Goal: Task Accomplishment & Management: Manage account settings

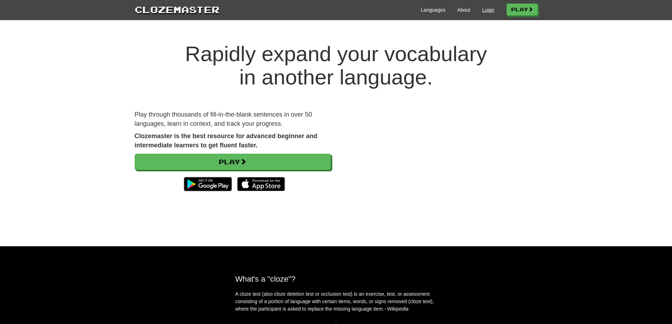
click at [484, 9] on link "Login" at bounding box center [488, 9] width 12 height 7
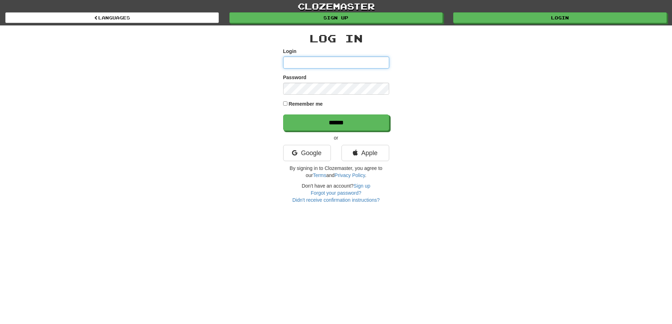
type input "**********"
click at [358, 126] on input "******" at bounding box center [337, 123] width 106 height 16
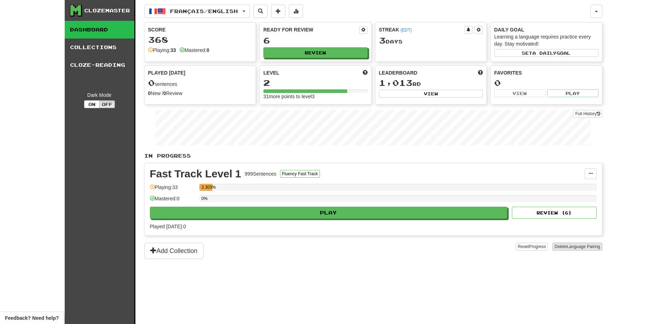
click at [569, 248] on span "Language Pairing" at bounding box center [583, 246] width 33 height 5
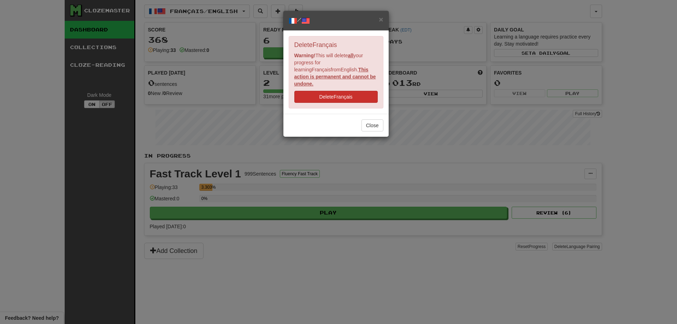
click at [354, 91] on button "Delete Français" at bounding box center [335, 97] width 83 height 12
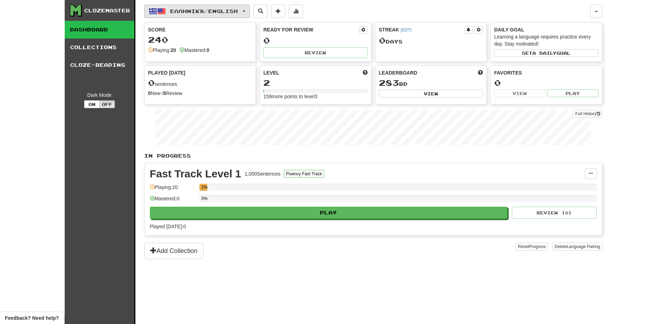
click at [245, 11] on span "button" at bounding box center [244, 11] width 3 height 1
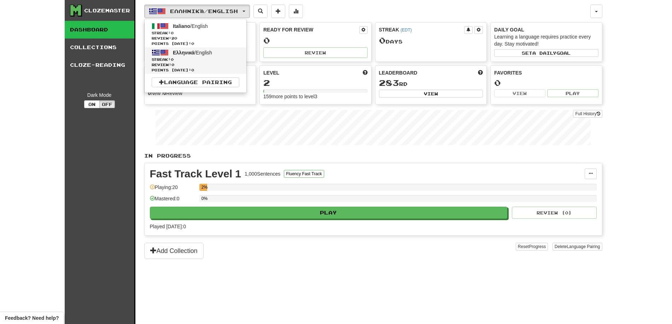
click at [221, 58] on span "Streak: 0" at bounding box center [196, 59] width 88 height 5
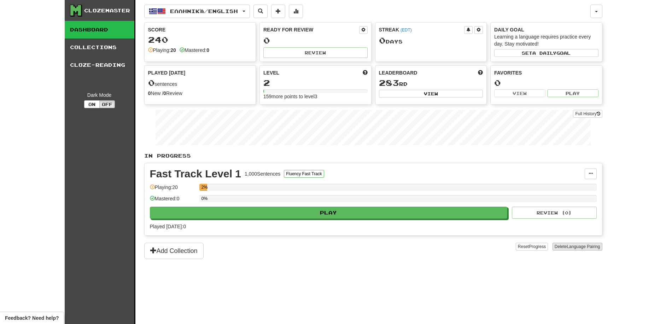
click at [577, 247] on span "Language Pairing" at bounding box center [583, 246] width 33 height 5
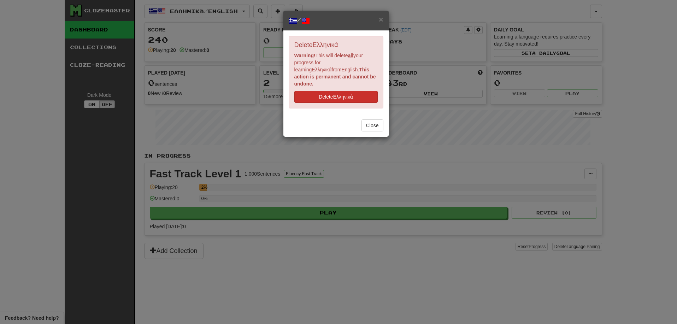
click at [349, 94] on button "Delete Ελληνικά" at bounding box center [335, 97] width 83 height 12
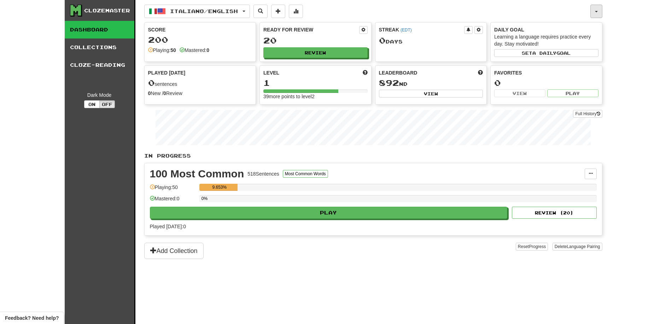
click at [597, 11] on span "button" at bounding box center [596, 11] width 3 height 1
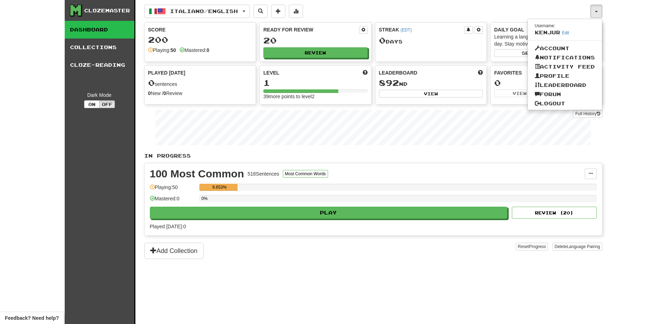
click at [628, 45] on div "Clozemaster Dashboard Collections Cloze-Reading Dark Mode On Off Dashboard Coll…" at bounding box center [336, 162] width 672 height 324
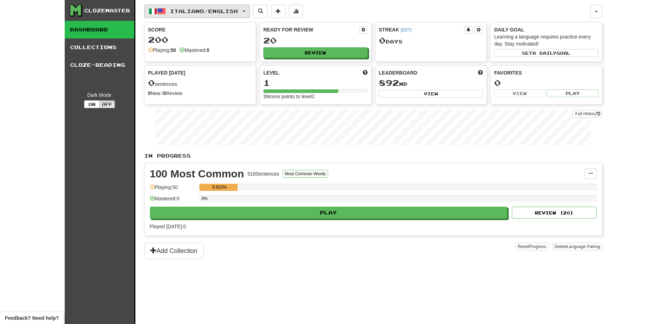
click at [245, 11] on span "button" at bounding box center [244, 11] width 3 height 1
click at [228, 54] on link "Language Pairing" at bounding box center [196, 56] width 88 height 10
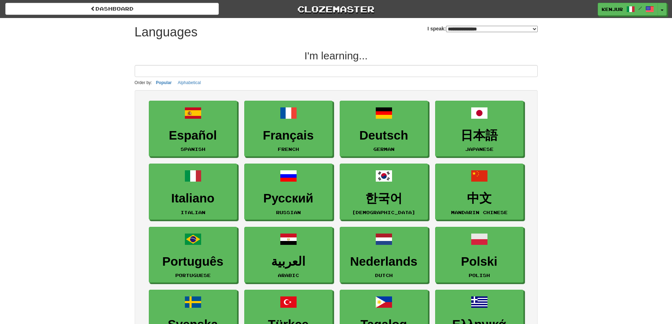
select select "*******"
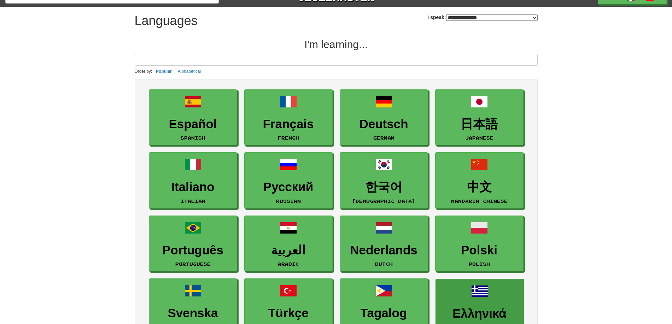
click at [495, 284] on link "Ελληνικά Greek" at bounding box center [480, 307] width 88 height 56
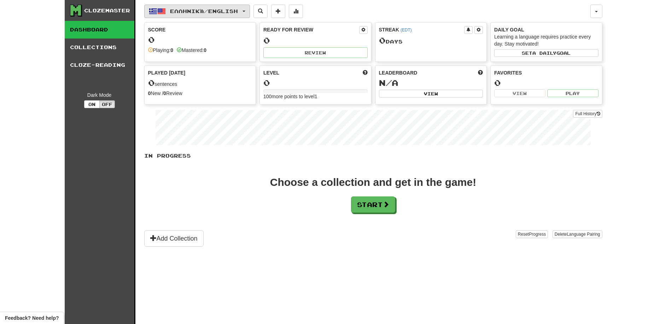
click at [250, 16] on button "Ελληνικά / English" at bounding box center [197, 11] width 106 height 13
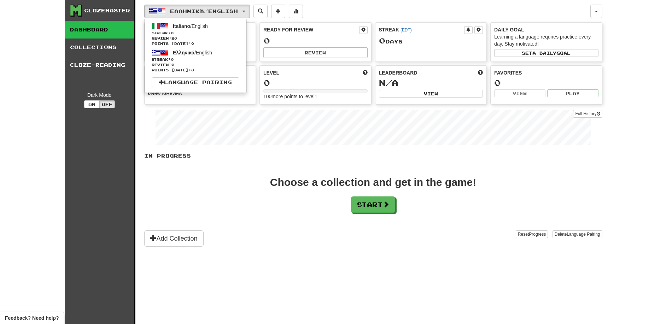
click at [660, 63] on div "Clozemaster Dashboard Collections Cloze-Reading Dark Mode On Off Dashboard Coll…" at bounding box center [336, 162] width 672 height 324
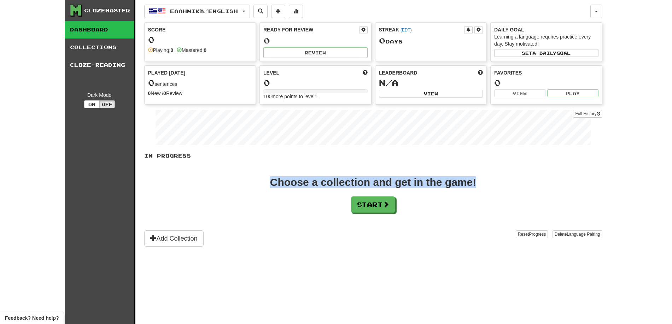
drag, startPoint x: 271, startPoint y: 180, endPoint x: 480, endPoint y: 183, distance: 209.6
click at [480, 183] on div "Choose a collection and get in the game! Start" at bounding box center [373, 195] width 458 height 36
drag, startPoint x: 478, startPoint y: 182, endPoint x: 269, endPoint y: 185, distance: 209.3
click at [269, 185] on div "Choose a collection and get in the game! Start" at bounding box center [373, 195] width 458 height 36
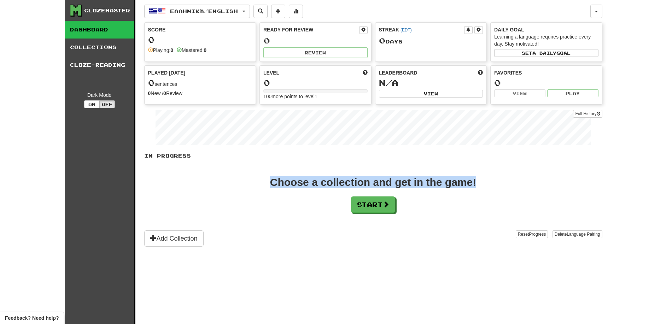
drag, startPoint x: 269, startPoint y: 183, endPoint x: 476, endPoint y: 181, distance: 207.5
click at [476, 181] on div "Choose a collection and get in the game! Start" at bounding box center [373, 195] width 458 height 36
click at [476, 181] on div "Choose a collection and get in the game!" at bounding box center [373, 182] width 206 height 11
drag, startPoint x: 477, startPoint y: 181, endPoint x: 273, endPoint y: 181, distance: 203.6
click at [273, 181] on div "Choose a collection and get in the game! Start" at bounding box center [373, 195] width 458 height 36
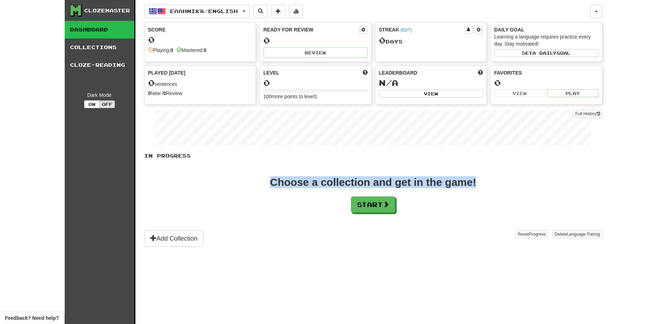
click at [273, 181] on div "Choose a collection and get in the game!" at bounding box center [373, 182] width 206 height 11
drag, startPoint x: 273, startPoint y: 181, endPoint x: 334, endPoint y: 182, distance: 61.9
click at [334, 182] on div "Choose a collection and get in the game!" at bounding box center [373, 182] width 206 height 11
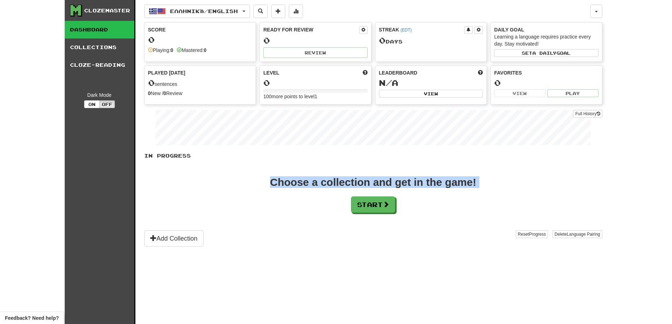
click at [334, 182] on div "Choose a collection and get in the game!" at bounding box center [373, 182] width 206 height 11
click at [288, 184] on div "Choose a collection and get in the game!" at bounding box center [373, 182] width 206 height 11
drag, startPoint x: 276, startPoint y: 182, endPoint x: 479, endPoint y: 183, distance: 202.2
click at [479, 183] on div "Choose a collection and get in the game! Start" at bounding box center [373, 195] width 458 height 36
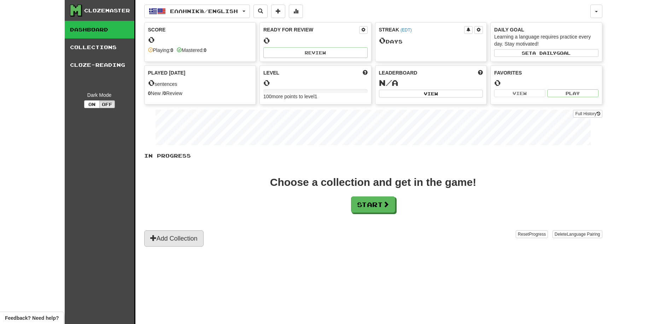
click at [195, 234] on button "Add Collection" at bounding box center [173, 238] width 59 height 16
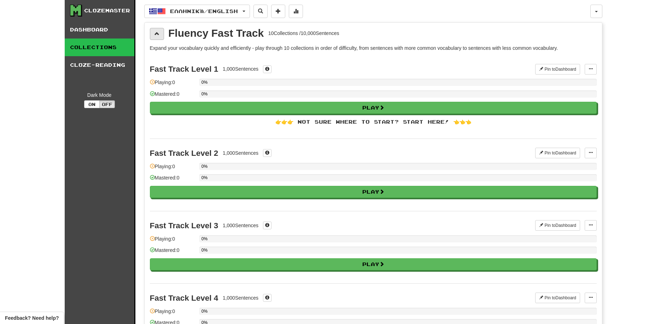
click at [156, 31] on span at bounding box center [156, 33] width 5 height 5
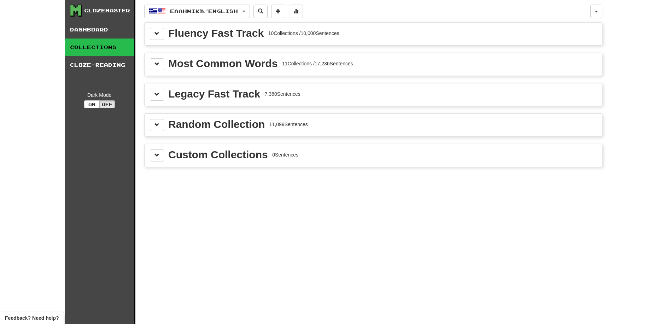
click at [339, 222] on div "Ελληνικά / English Italiano / English Streak: 0 Review: 20 Points [DATE]: 0 Ελλ…" at bounding box center [373, 171] width 458 height 342
click at [95, 103] on button "On" at bounding box center [92, 104] width 16 height 8
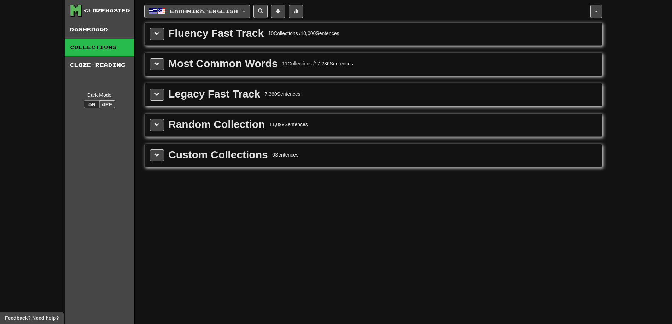
click at [95, 103] on button "On" at bounding box center [92, 104] width 16 height 8
click at [106, 104] on button "Off" at bounding box center [107, 104] width 16 height 8
